Goal: Task Accomplishment & Management: Use online tool/utility

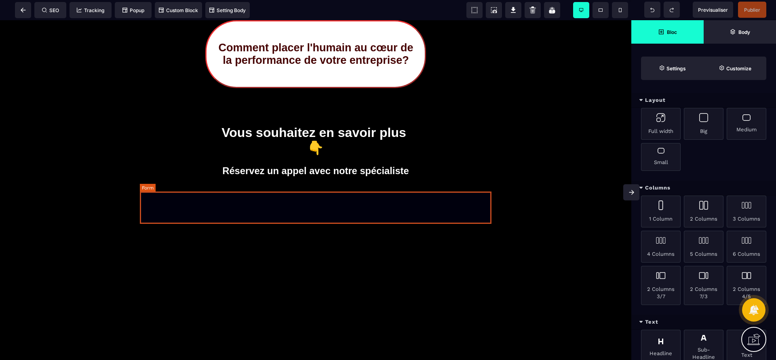
click at [365, 209] on form at bounding box center [316, 207] width 352 height 32
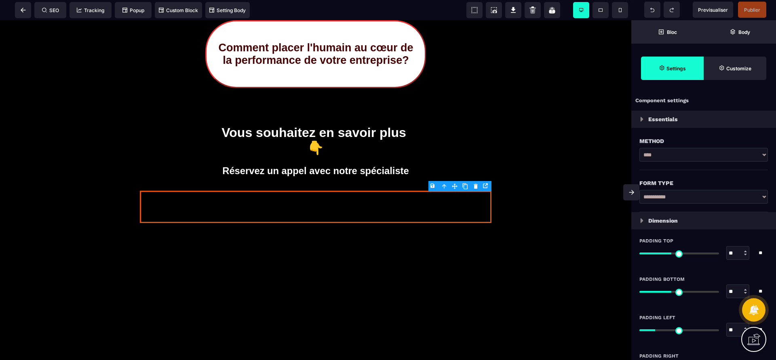
click at [365, 209] on form at bounding box center [316, 207] width 352 height 32
click at [478, 187] on body "B I U S A ******* [GEOGRAPHIC_DATA] SEO Tracking" at bounding box center [388, 180] width 776 height 360
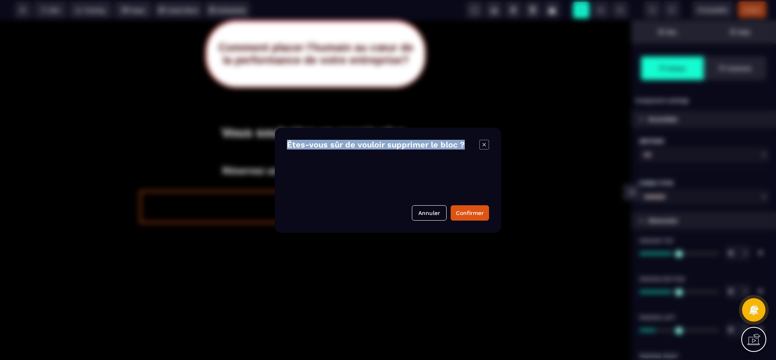
click at [478, 222] on div "Êtes-vous sûr de vouloir supprimer le bloc ? Annuler Confirmer" at bounding box center [388, 180] width 226 height 105
click at [475, 213] on button "Confirmer" at bounding box center [470, 212] width 38 height 15
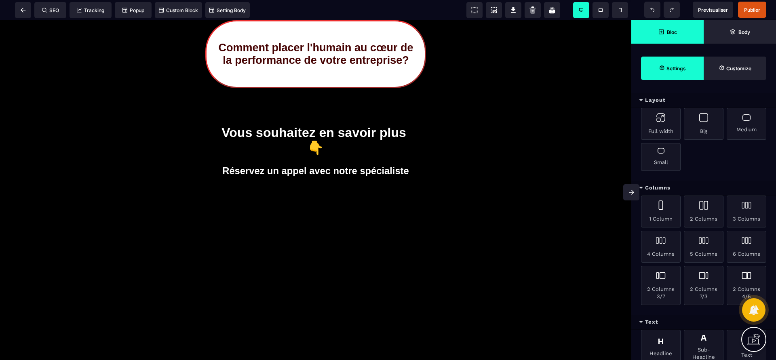
click at [684, 60] on span "Settings" at bounding box center [672, 68] width 63 height 23
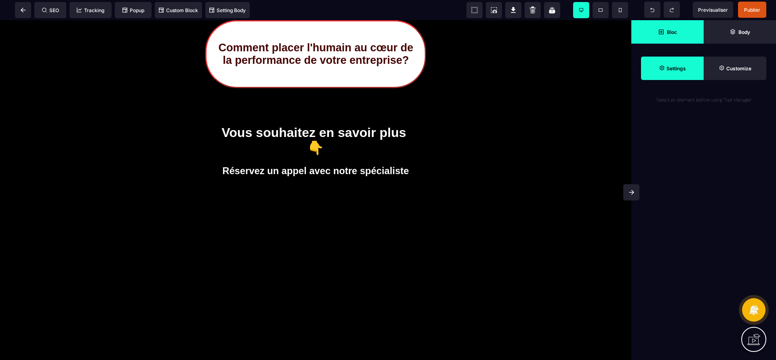
click at [670, 32] on strong "Bloc" at bounding box center [672, 32] width 10 height 6
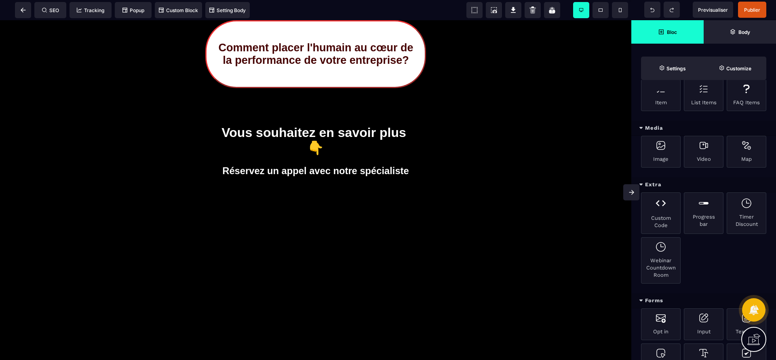
scroll to position [294, 0]
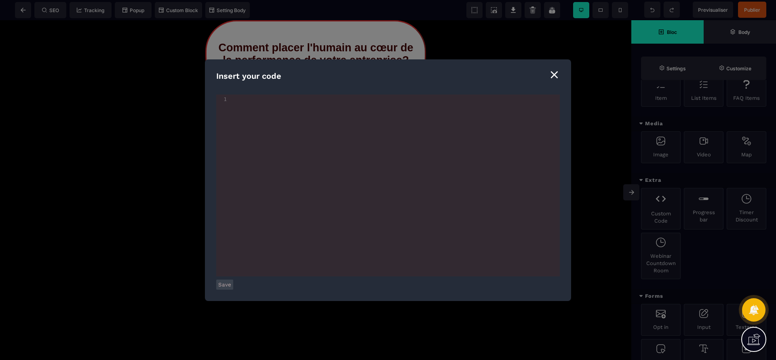
type textarea "*"
click at [219, 285] on button "Save" at bounding box center [224, 285] width 17 height 10
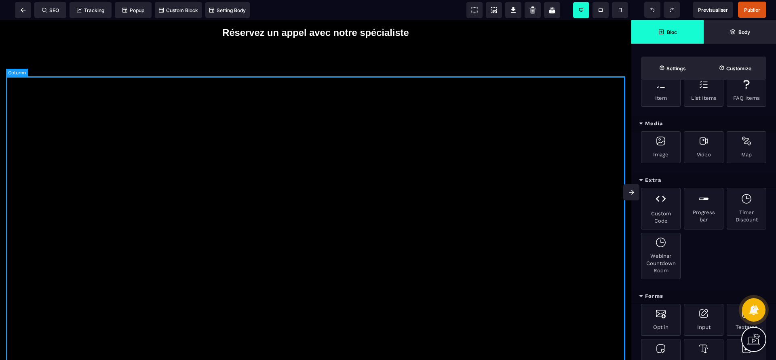
scroll to position [194, 0]
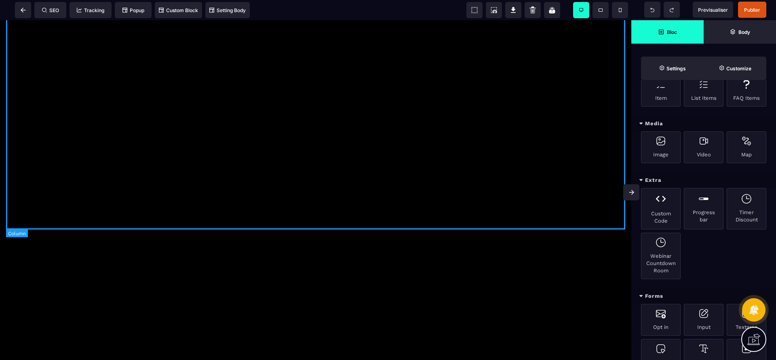
click at [344, 163] on div "Vous souhaitez en savoir plus 👇 Réservez un appel avec notre spécialiste [URL][…" at bounding box center [315, 64] width 619 height 328
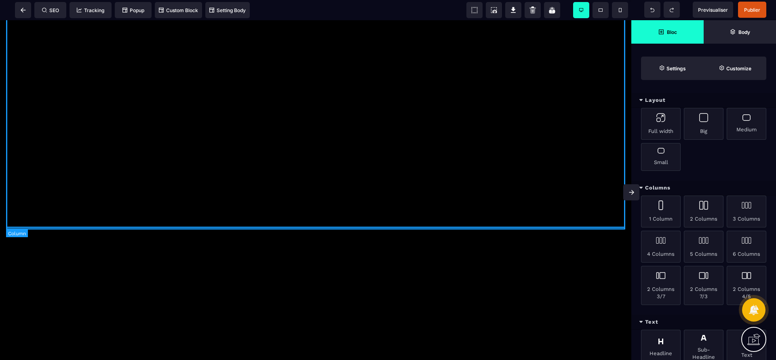
select select "**"
select select "*"
select select "**"
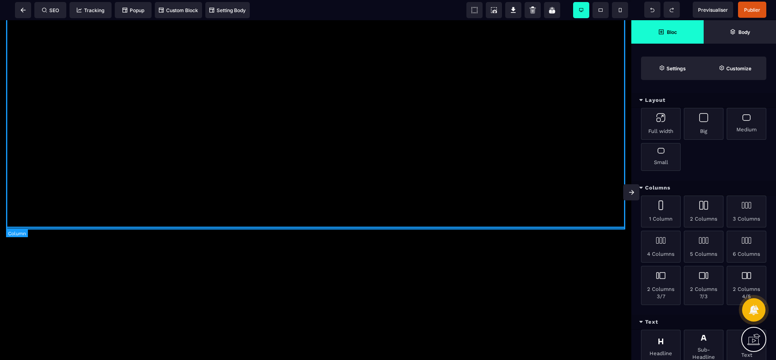
select select "**"
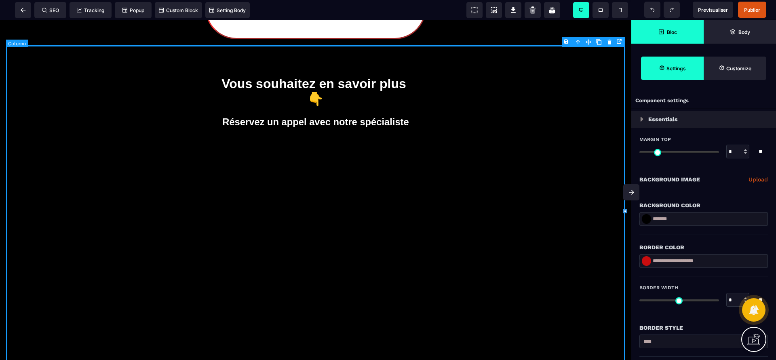
scroll to position [49, 0]
click at [361, 201] on div "Vous souhaitez en savoir plus 👇 Réservez un appel avec notre spécialiste [URL][…" at bounding box center [315, 210] width 619 height 328
click at [515, 11] on icon at bounding box center [513, 10] width 8 height 8
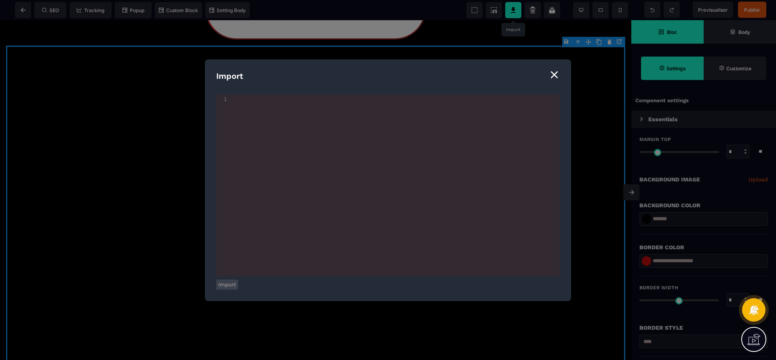
click at [515, 11] on div "Import ⨯ xxxxxxxxxx 1 1 ​ Import xxxxxxxxxx 1 1 [URL][DOMAIN_NAME] Save" at bounding box center [388, 180] width 776 height 360
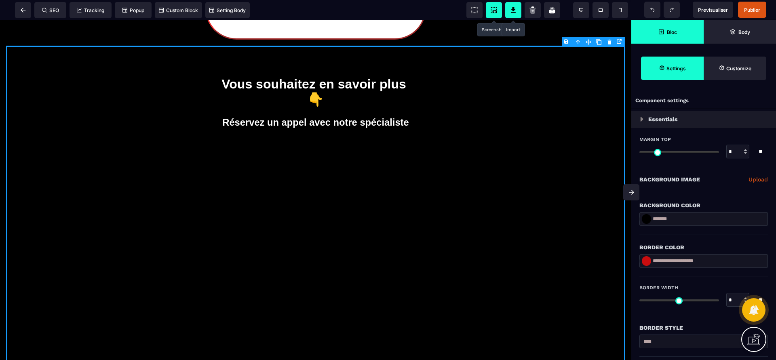
click at [497, 9] on icon at bounding box center [494, 10] width 8 height 8
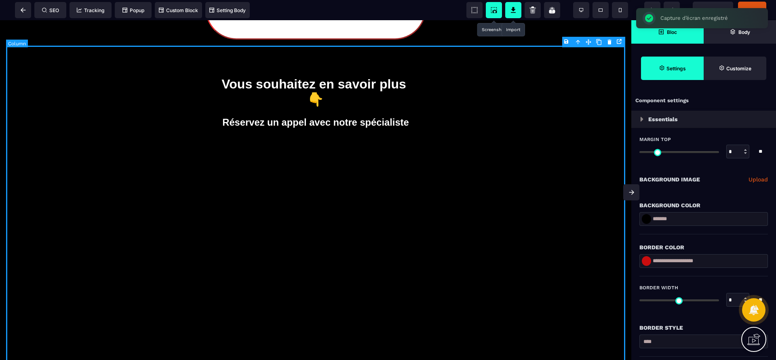
click at [537, 98] on div "Vous souhaitez en savoir plus 👇 Réservez un appel avec notre spécialiste [URL][…" at bounding box center [315, 210] width 619 height 328
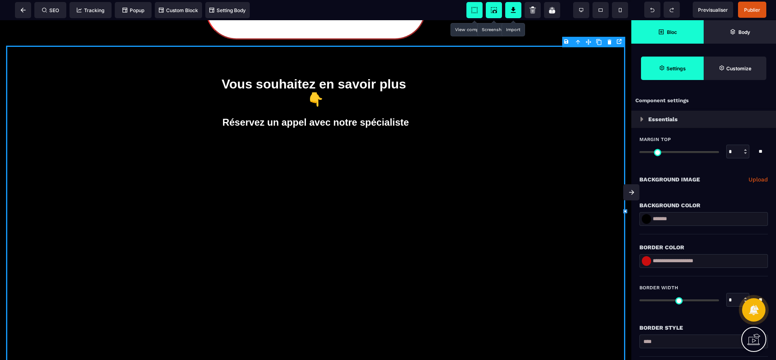
click at [476, 12] on icon at bounding box center [475, 10] width 8 height 8
click at [21, 6] on span at bounding box center [23, 10] width 16 height 16
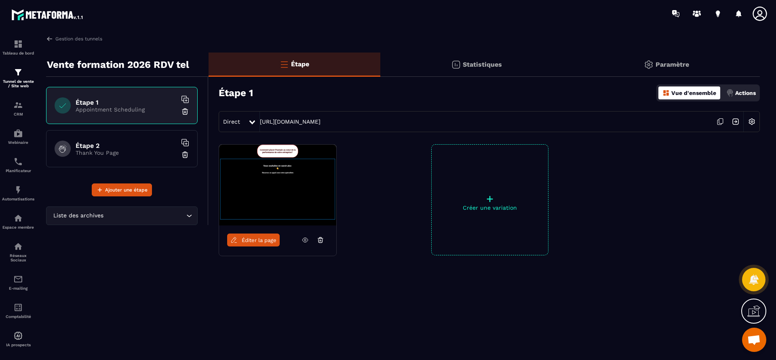
click at [264, 239] on span "Éditer la page" at bounding box center [259, 240] width 35 height 6
